Goal: Information Seeking & Learning: Learn about a topic

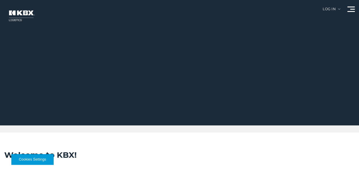
click at [0, 0] on link "About Us" at bounding box center [0, 0] width 0 height 0
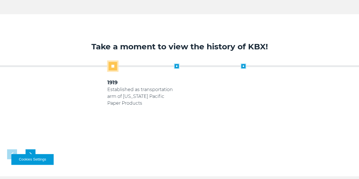
scroll to position [212, 0]
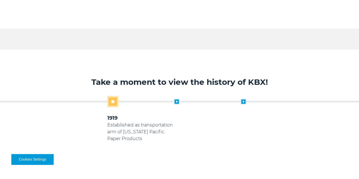
drag, startPoint x: 95, startPoint y: 13, endPoint x: 130, endPoint y: 14, distance: 34.9
copy p "[PERSON_NAME] Industries"
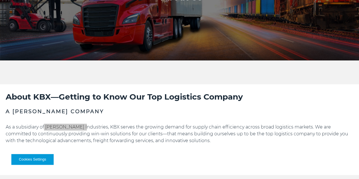
scroll to position [13, 0]
